Goal: Contribute content: Add original content to the website for others to see

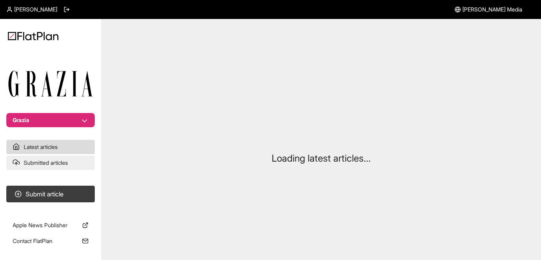
click at [50, 162] on link "Submitted articles" at bounding box center [50, 163] width 88 height 14
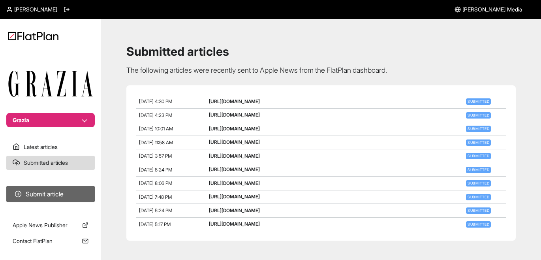
click at [58, 189] on button "Submit article" at bounding box center [50, 194] width 88 height 17
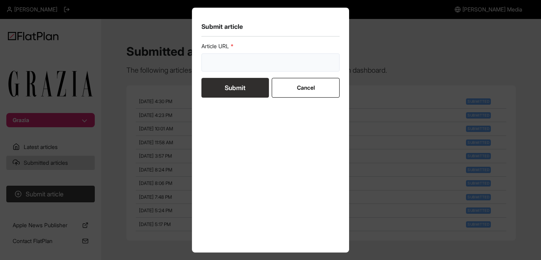
click at [231, 67] on input "url" at bounding box center [270, 62] width 138 height 18
paste input "[URL][DOMAIN_NAME][PERSON_NAME]"
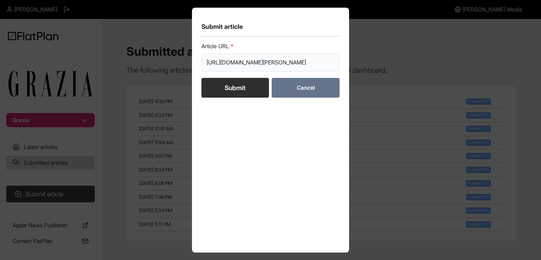
type input "[URL][DOMAIN_NAME][PERSON_NAME]"
click at [298, 88] on button "Cancel" at bounding box center [305, 88] width 67 height 20
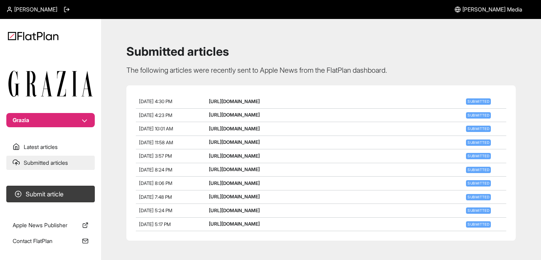
click at [52, 159] on link "Submitted articles" at bounding box center [50, 163] width 88 height 14
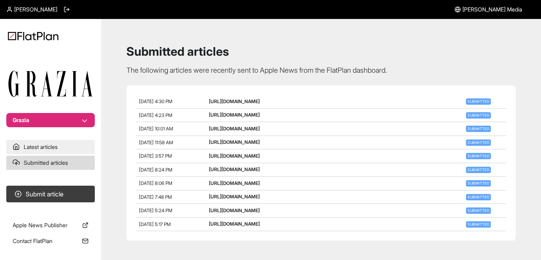
click at [57, 152] on link "Latest articles" at bounding box center [50, 147] width 88 height 14
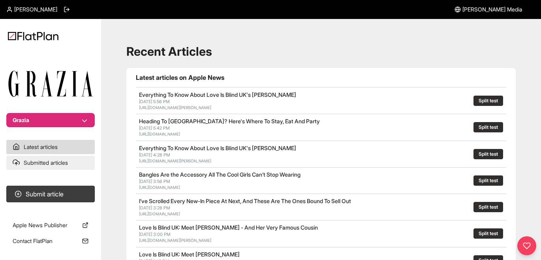
click at [60, 162] on link "Submitted articles" at bounding box center [50, 163] width 88 height 14
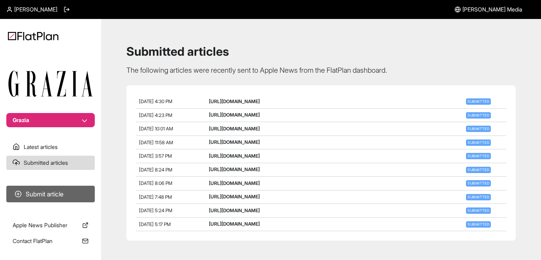
click at [64, 190] on button "Submit article" at bounding box center [50, 194] width 88 height 17
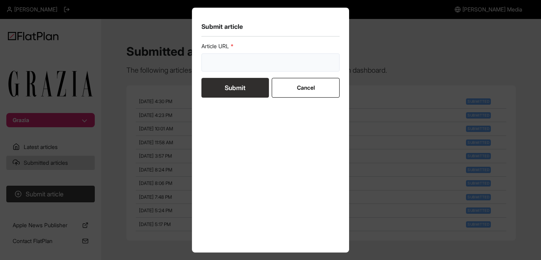
click at [254, 57] on input "url" at bounding box center [270, 62] width 138 height 18
paste input "[URL][DOMAIN_NAME][PERSON_NAME]"
type input "[URL][DOMAIN_NAME][PERSON_NAME]"
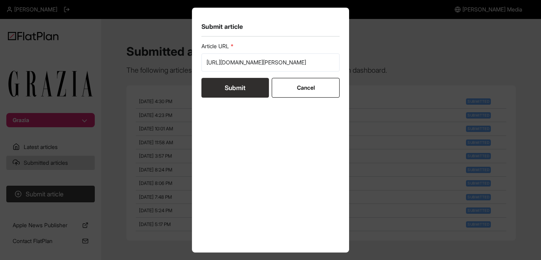
click at [247, 90] on button "Submit" at bounding box center [234, 88] width 67 height 20
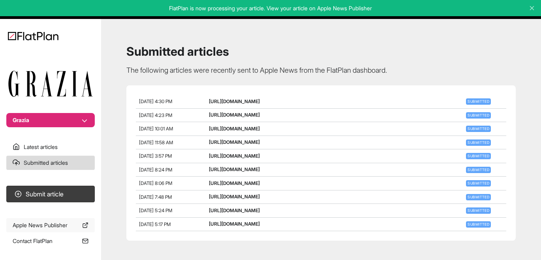
click at [43, 226] on link "Apple News Publisher" at bounding box center [50, 225] width 88 height 14
click at [65, 152] on link "Latest articles" at bounding box center [50, 147] width 88 height 14
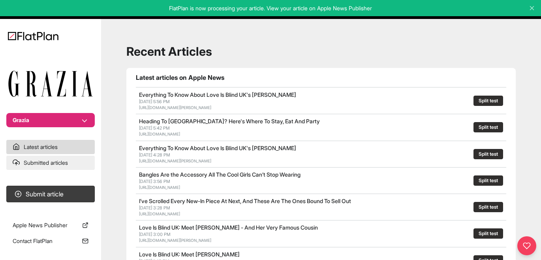
click at [68, 161] on link "Submitted articles" at bounding box center [50, 163] width 88 height 14
